Goal: Find specific page/section: Find specific page/section

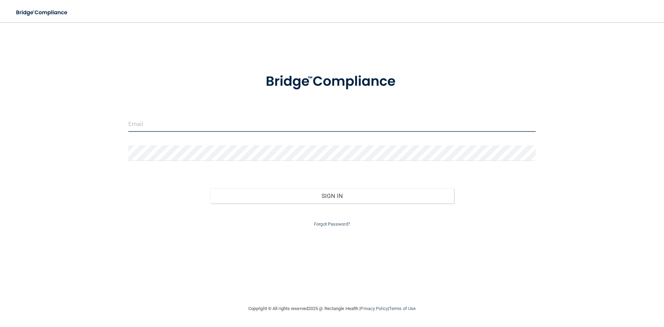
click at [196, 118] on input "email" at bounding box center [331, 124] width 407 height 16
type input "[EMAIL_ADDRESS][DOMAIN_NAME]"
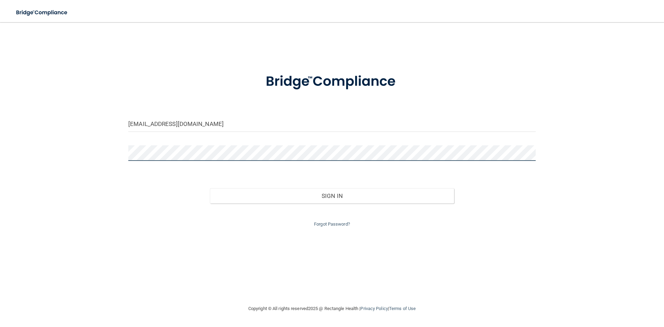
click at [210, 188] on button "Sign In" at bounding box center [332, 195] width 244 height 15
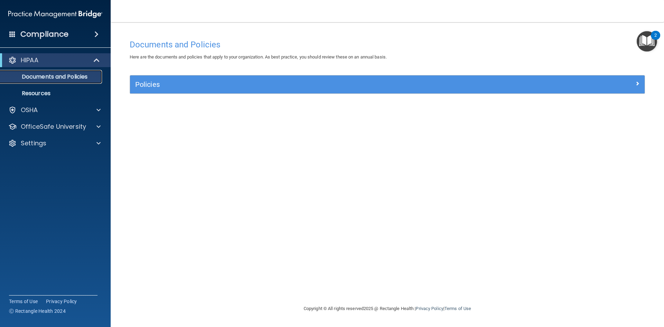
click at [65, 81] on link "Documents and Policies" at bounding box center [47, 77] width 109 height 14
click at [45, 59] on div "HIPAA" at bounding box center [45, 60] width 85 height 8
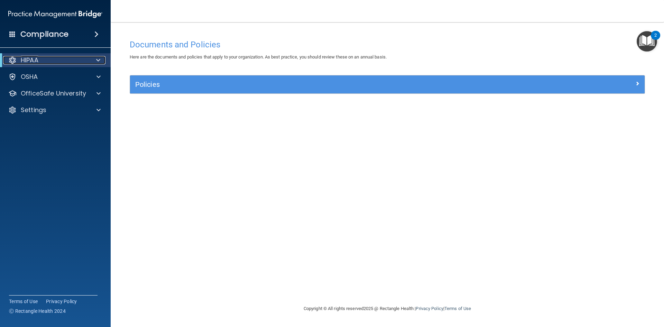
click at [45, 59] on div "HIPAA" at bounding box center [45, 60] width 85 height 8
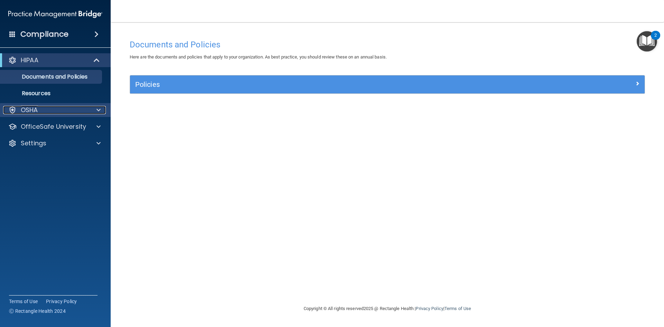
click at [56, 110] on div "OSHA" at bounding box center [46, 110] width 86 height 8
click at [59, 71] on link "Documents and Policies" at bounding box center [47, 77] width 109 height 14
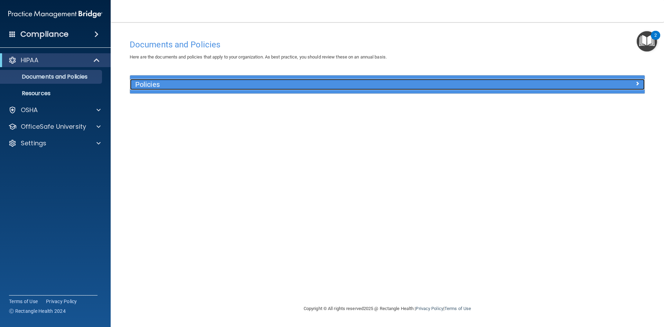
click at [620, 85] on div at bounding box center [580, 83] width 129 height 8
